Goal: Task Accomplishment & Management: Complete application form

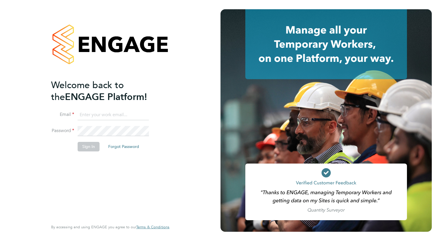
click at [94, 114] on input at bounding box center [113, 115] width 71 height 10
type input "adylimmer@outlook.com"
click at [91, 148] on button "Sign In" at bounding box center [89, 146] width 22 height 9
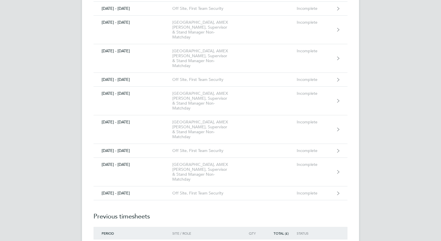
scroll to position [420, 0]
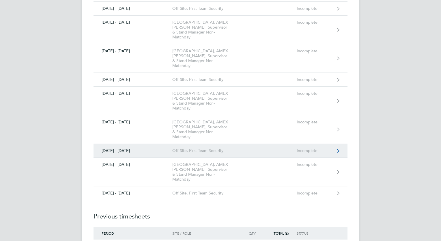
click at [292, 152] on link "[DATE] - [DATE] Off Site, First Team Security Incomplete" at bounding box center [220, 151] width 254 height 14
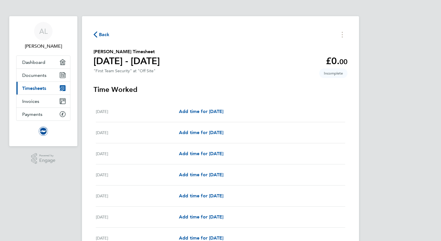
click at [289, 182] on div "[DATE] Add time for [DATE] Add time for [DATE]" at bounding box center [220, 174] width 249 height 21
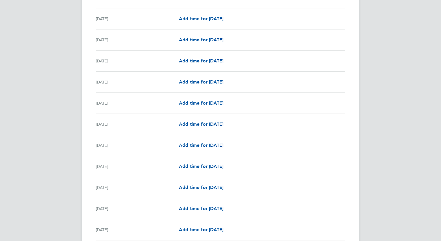
scroll to position [370, 0]
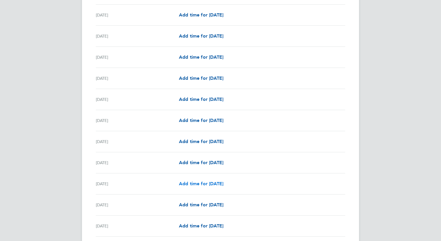
click at [209, 183] on span "Add time for [DATE]" at bounding box center [201, 183] width 44 height 5
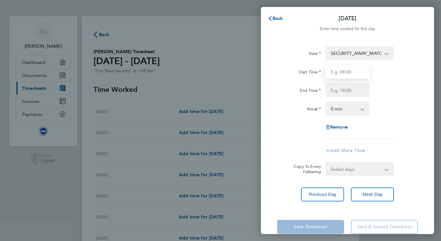
click at [336, 76] on input "Start Time" at bounding box center [347, 72] width 44 height 14
type input "13:00"
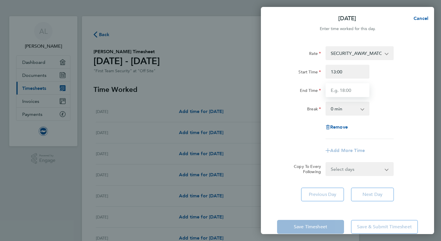
click at [333, 91] on input "End Time" at bounding box center [347, 90] width 44 height 14
type input "22:00"
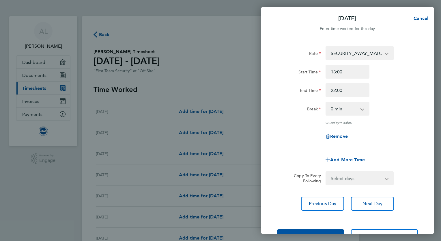
click at [368, 193] on div "Rate SECURITY_AWAY_MATCHES - 24.02 Start Time 13:00 End Time 22:00 Break 0 min …" at bounding box center [347, 128] width 173 height 178
click at [372, 201] on span "Next Day" at bounding box center [372, 204] width 20 height 6
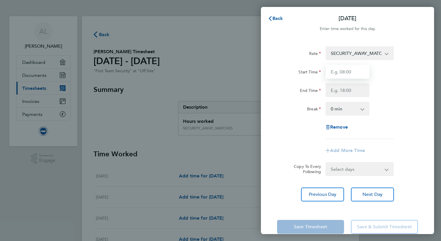
click at [337, 75] on input "Start Time" at bounding box center [347, 72] width 44 height 14
type input "08:00"
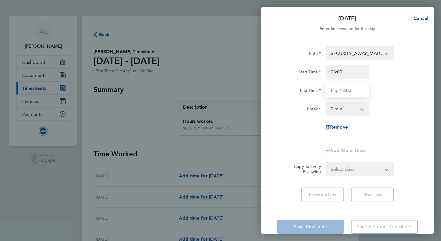
click at [336, 95] on input "End Time" at bounding box center [347, 90] width 44 height 14
type input "00:00"
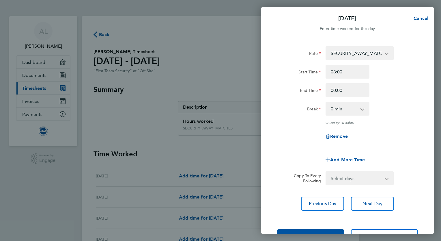
click at [366, 195] on div "Rate SECURITY_AWAY_MATCHES - 24.02 Start Time 08:00 End Time 00:00 Break 0 min …" at bounding box center [347, 128] width 173 height 178
click at [370, 202] on span "Next Day" at bounding box center [372, 204] width 20 height 6
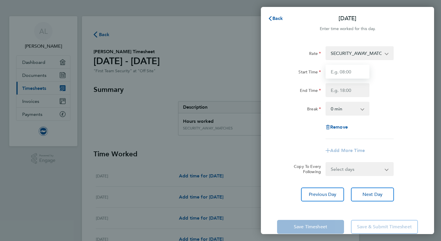
click at [337, 76] on input "Start Time" at bounding box center [347, 72] width 44 height 14
type input "00:00"
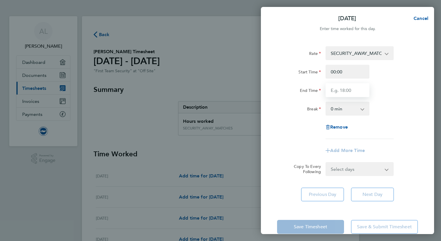
click at [336, 93] on input "End Time" at bounding box center [347, 90] width 44 height 14
type input "02:30"
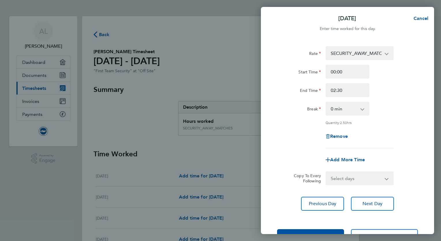
click at [336, 230] on app-form-button "Save Timesheet" at bounding box center [312, 236] width 70 height 14
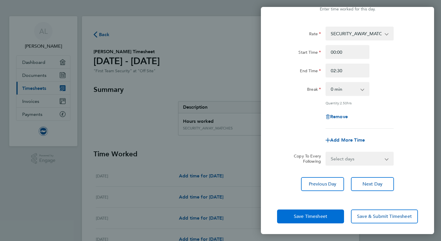
click at [306, 215] on span "Save Timesheet" at bounding box center [310, 216] width 33 height 6
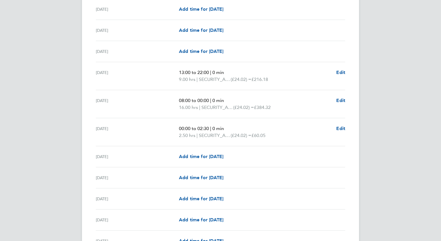
scroll to position [547, 0]
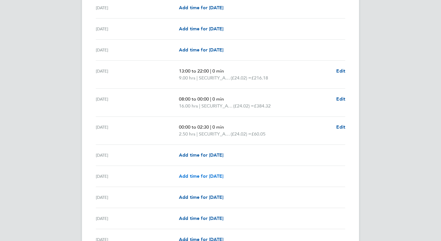
click at [204, 173] on span "Add time for [DATE]" at bounding box center [201, 175] width 44 height 5
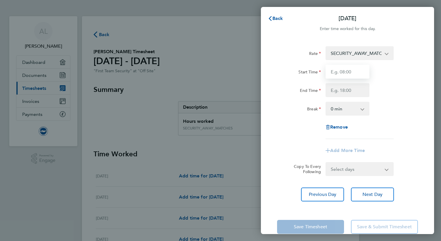
click at [336, 72] on input "Start Time" at bounding box center [347, 72] width 44 height 14
type input "13:00"
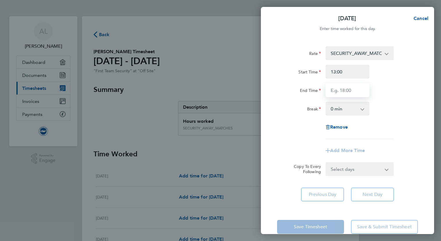
click at [337, 93] on input "End Time" at bounding box center [347, 90] width 44 height 14
type input "22:00"
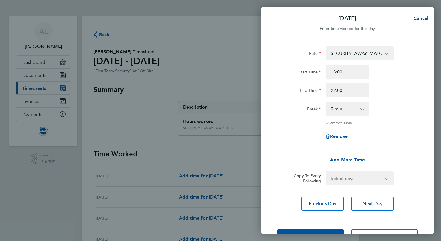
click at [370, 195] on div "Rate SECURITY_AWAY_MATCHES - 24.02 Start Time 13:00 End Time 22:00 Break 0 min …" at bounding box center [347, 128] width 173 height 178
click at [369, 203] on span "Next Day" at bounding box center [372, 204] width 20 height 6
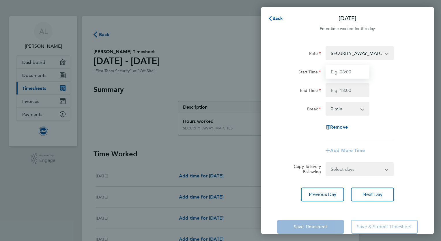
click at [338, 74] on input "Start Time" at bounding box center [347, 72] width 44 height 14
type input "08:00"
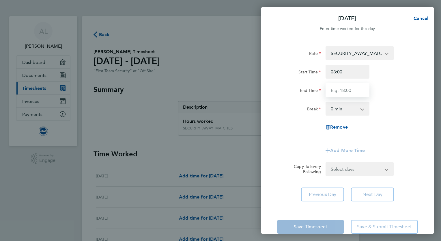
click at [334, 91] on input "End Time" at bounding box center [347, 90] width 44 height 14
type input "20:30"
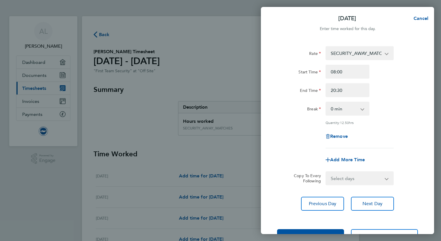
click at [309, 227] on div "Save Timesheet Save & Submit Timesheet" at bounding box center [347, 235] width 173 height 37
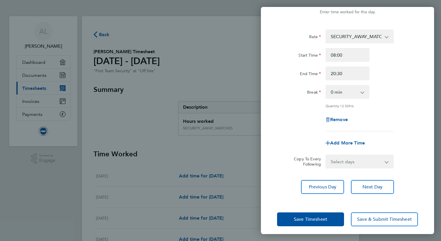
scroll to position [19, 0]
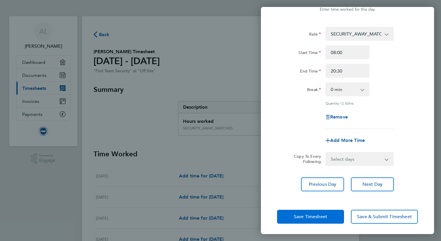
click at [313, 214] on span "Save Timesheet" at bounding box center [310, 217] width 33 height 6
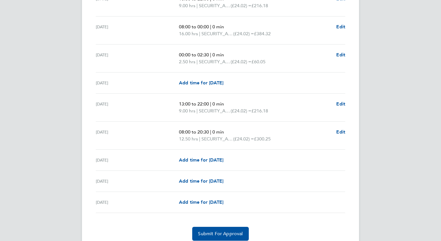
scroll to position [620, 0]
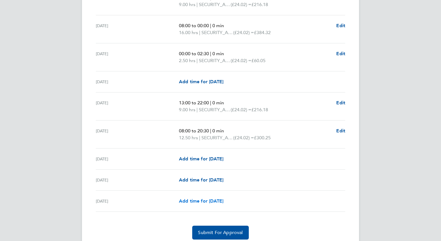
click at [210, 201] on span "Add time for [DATE]" at bounding box center [201, 200] width 44 height 5
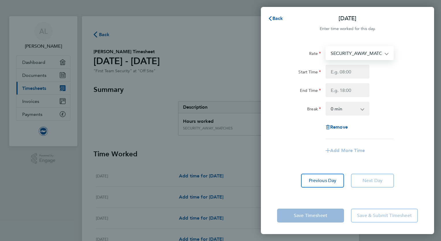
click at [384, 54] on select "SECURITY_AWAY_MATCHES - 24.02" at bounding box center [356, 53] width 60 height 13
click at [388, 53] on app-icon-cross-button at bounding box center [389, 53] width 7 height 13
click at [386, 54] on app-icon-cross-button at bounding box center [389, 53] width 7 height 13
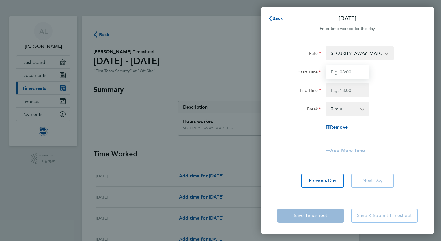
click at [340, 76] on input "Start Time" at bounding box center [347, 72] width 44 height 14
type input "17:00"
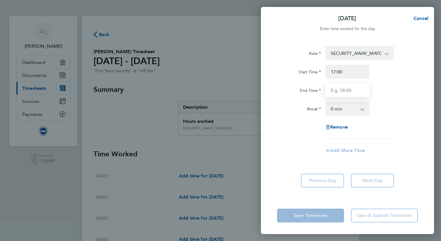
click at [340, 94] on input "End Time" at bounding box center [347, 90] width 44 height 14
type input "00:30"
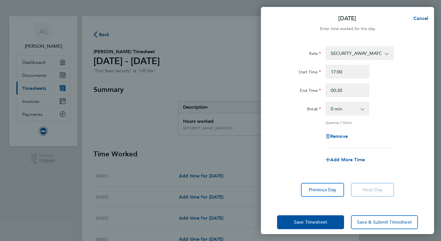
click at [321, 216] on app-form-button "Save Timesheet" at bounding box center [312, 222] width 70 height 14
click at [320, 223] on span "Save Timesheet" at bounding box center [310, 222] width 33 height 6
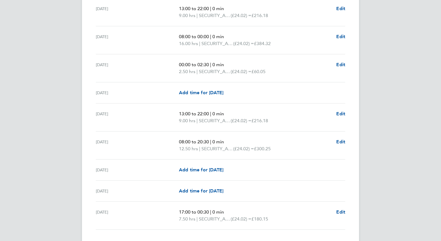
scroll to position [647, 0]
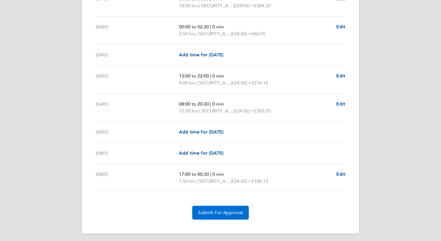
click at [230, 212] on span "Submit For Approval" at bounding box center [220, 212] width 45 height 6
